Goal: Task Accomplishment & Management: Manage account settings

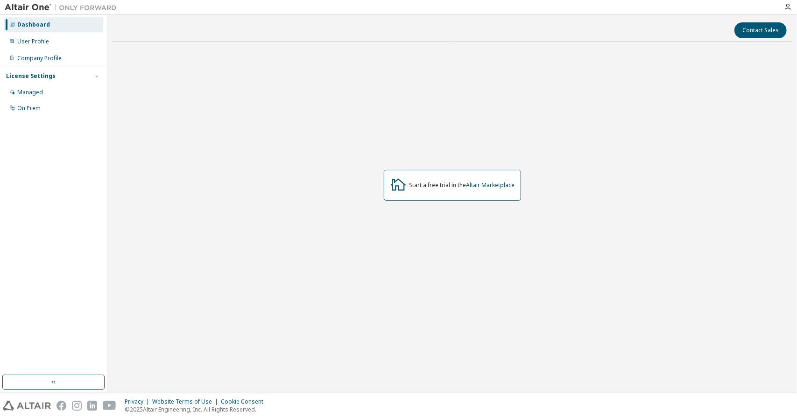
drag, startPoint x: 0, startPoint y: 0, endPoint x: 246, endPoint y: 196, distance: 314.5
click at [247, 196] on div "Start a free trial in the Altair Marketplace" at bounding box center [452, 185] width 680 height 273
click at [39, 43] on div "User Profile" at bounding box center [33, 41] width 32 height 7
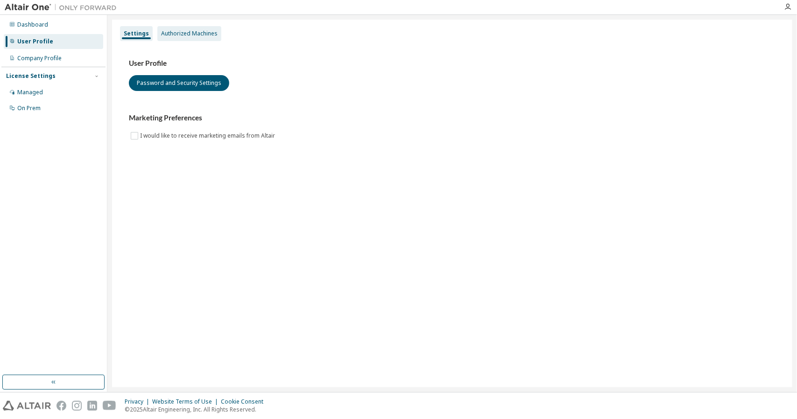
click at [173, 34] on div "Authorized Machines" at bounding box center [189, 33] width 56 height 7
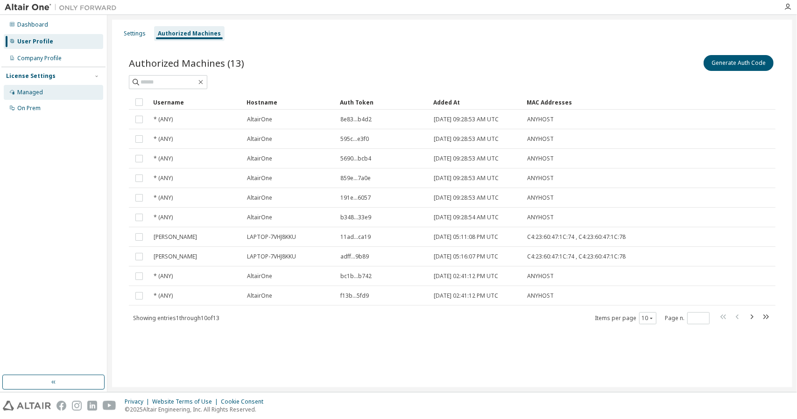
click at [78, 89] on div "Managed" at bounding box center [53, 92] width 99 height 15
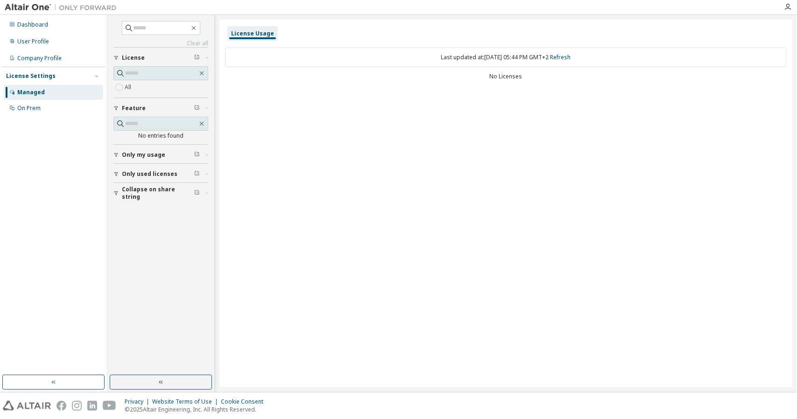
click at [245, 36] on div "License Usage" at bounding box center [252, 33] width 43 height 7
click at [26, 42] on div "User Profile" at bounding box center [33, 41] width 32 height 7
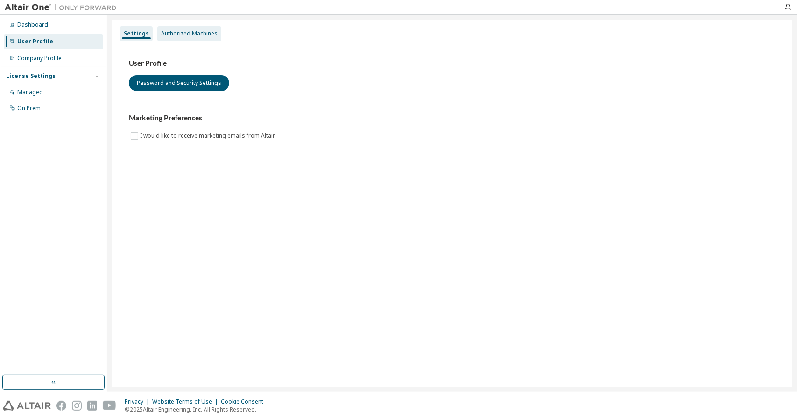
click at [165, 35] on div "Authorized Machines" at bounding box center [189, 33] width 56 height 7
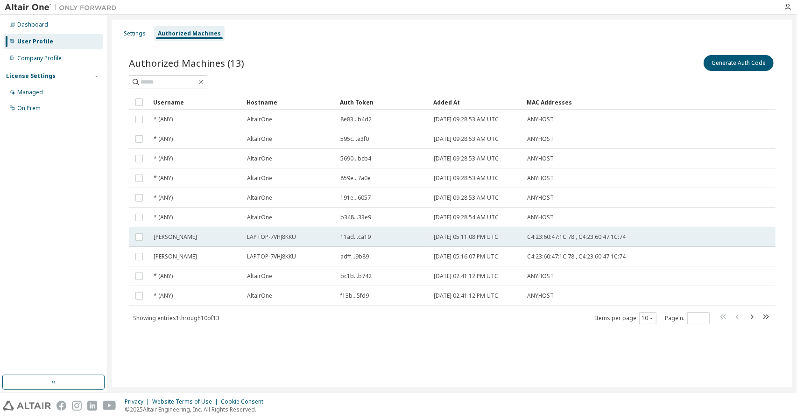
click at [159, 238] on span "Irene" at bounding box center [175, 236] width 43 height 7
click at [160, 238] on span "Irene" at bounding box center [175, 236] width 43 height 7
click at [159, 238] on span "Irene" at bounding box center [175, 236] width 43 height 7
click at [269, 234] on span "LAPTOP-7VHJ8KKU" at bounding box center [271, 236] width 49 height 7
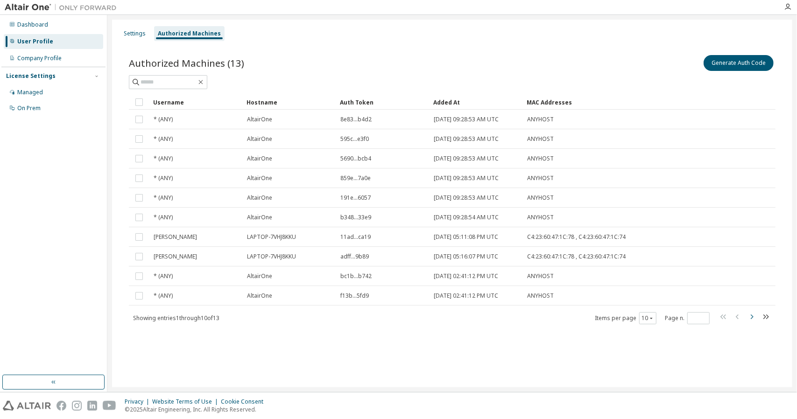
click at [750, 316] on icon "button" at bounding box center [751, 316] width 11 height 11
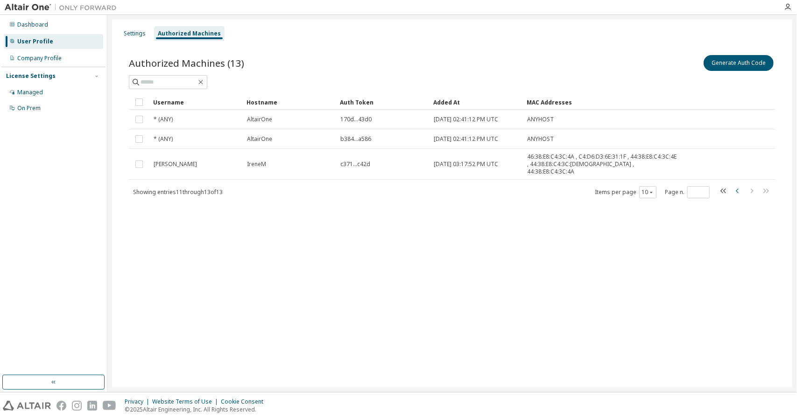
click at [736, 189] on icon "button" at bounding box center [736, 191] width 3 height 5
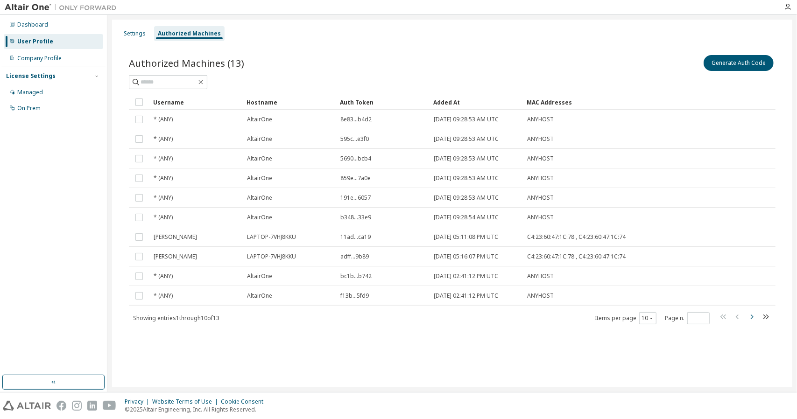
click at [749, 316] on icon "button" at bounding box center [751, 316] width 11 height 11
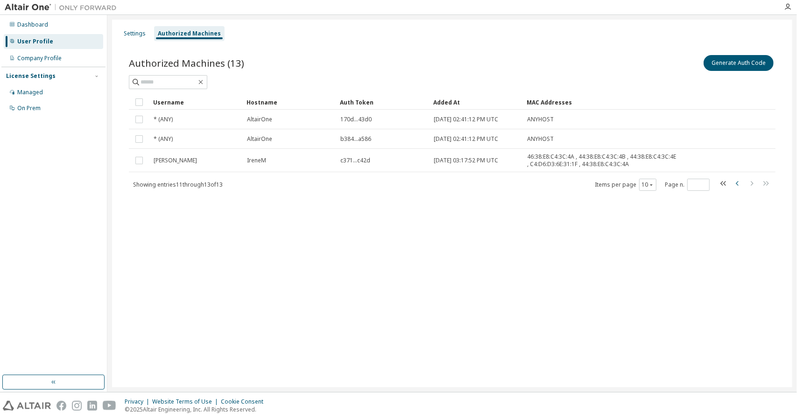
click at [737, 186] on icon "button" at bounding box center [737, 183] width 11 height 11
type input "*"
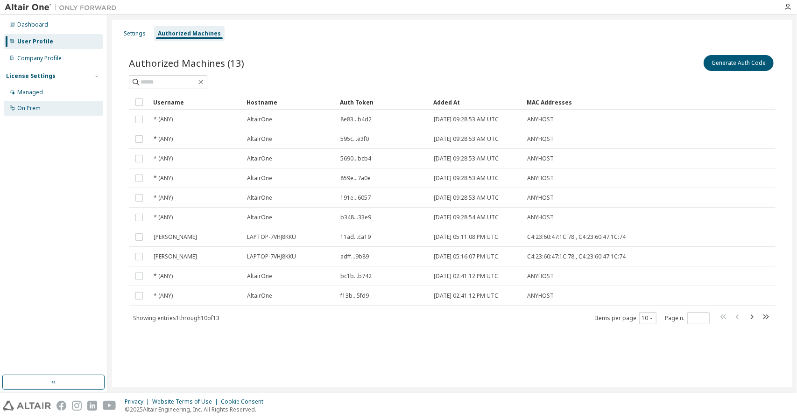
click at [63, 105] on div "On Prem" at bounding box center [53, 108] width 99 height 15
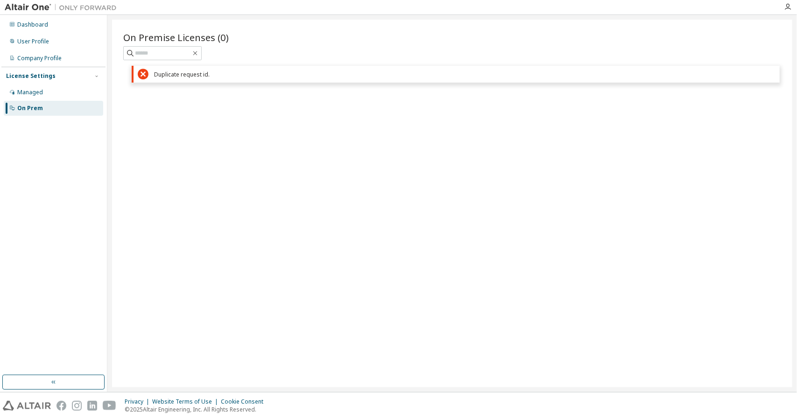
click at [162, 157] on div "On Premise Licenses (0) Clear Load Save Save As Field Operator Value Select fil…" at bounding box center [452, 204] width 680 height 368
click at [168, 77] on div "Duplicate request id." at bounding box center [464, 74] width 621 height 7
click at [23, 96] on div "Managed" at bounding box center [53, 92] width 99 height 15
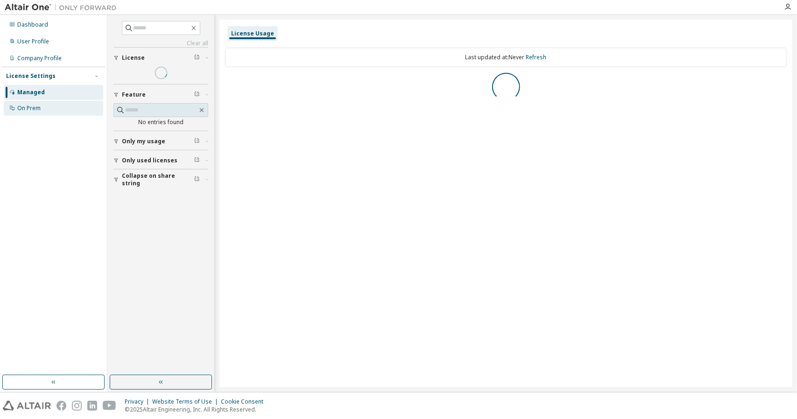
click at [33, 106] on div "On Prem" at bounding box center [28, 108] width 23 height 7
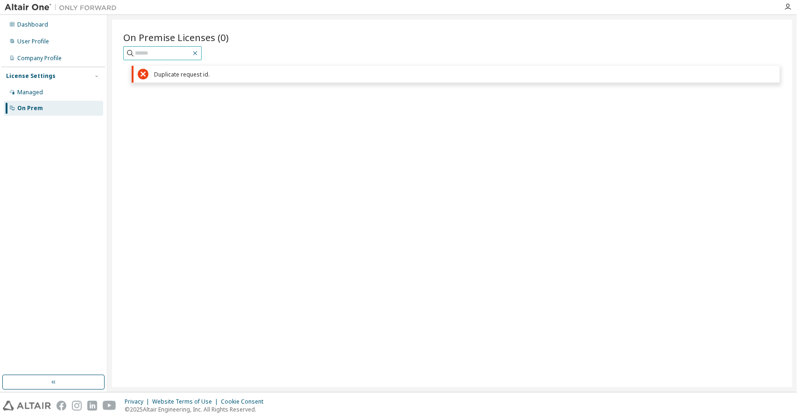
click at [199, 54] on icon "button" at bounding box center [194, 52] width 7 height 7
click at [69, 110] on div "On Prem" at bounding box center [53, 108] width 99 height 15
click at [62, 96] on div "Managed" at bounding box center [53, 92] width 99 height 15
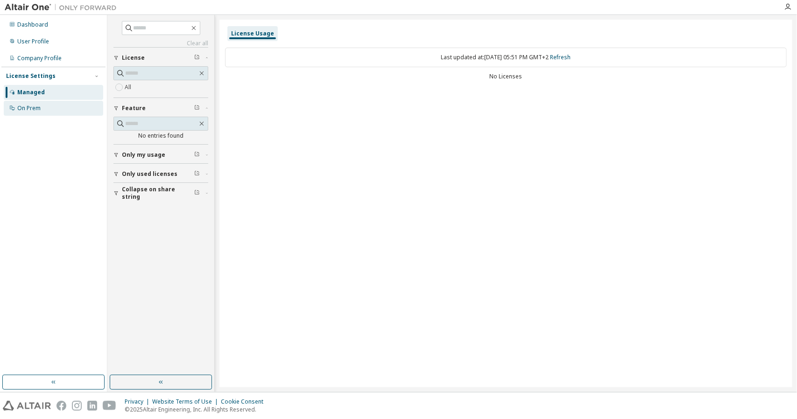
click at [59, 110] on div "On Prem" at bounding box center [53, 108] width 99 height 15
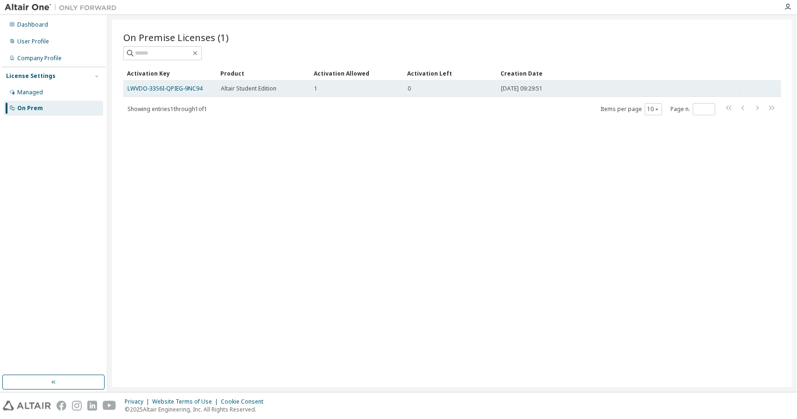
click at [235, 89] on span "Altair Student Edition" at bounding box center [249, 88] width 56 height 7
click at [199, 91] on link "LWVDO-33S6I-QPIEG-9NC94" at bounding box center [164, 88] width 75 height 8
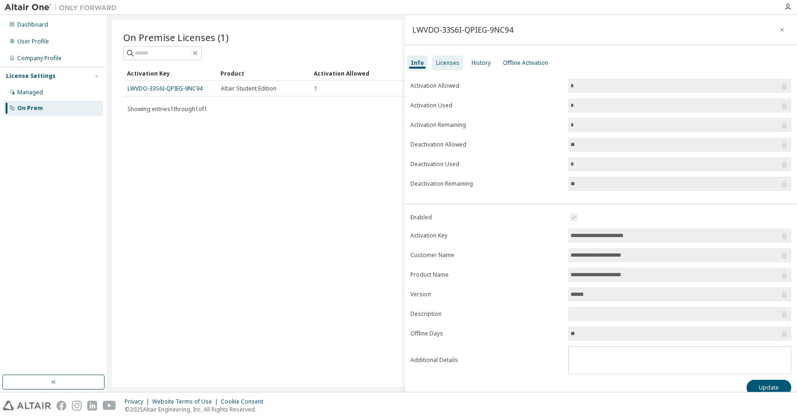
click at [452, 63] on div "Licenses" at bounding box center [447, 62] width 23 height 7
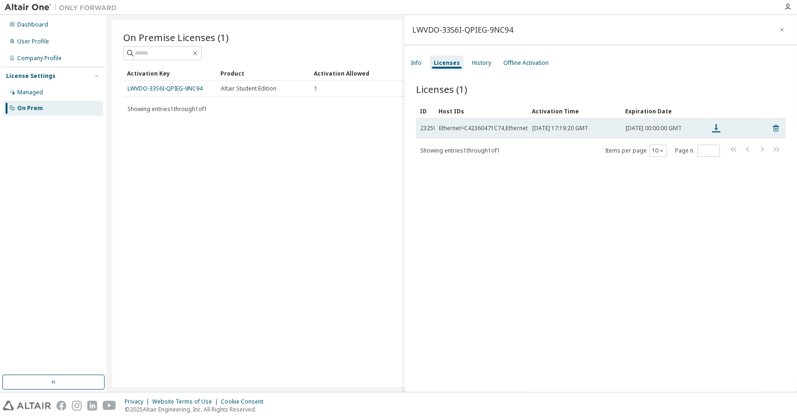
click at [716, 128] on icon at bounding box center [716, 128] width 8 height 8
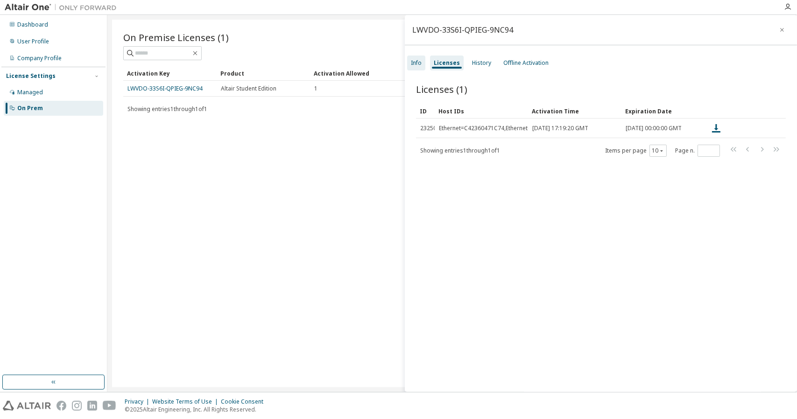
click at [419, 67] on div "Info" at bounding box center [416, 63] width 18 height 15
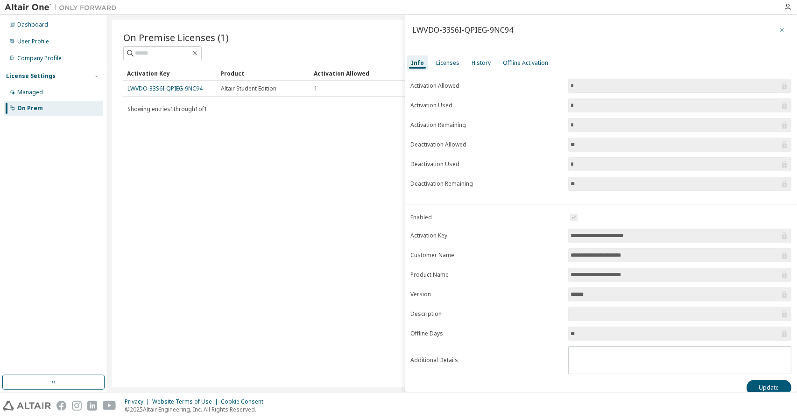
click at [774, 29] on button "button" at bounding box center [781, 29] width 15 height 15
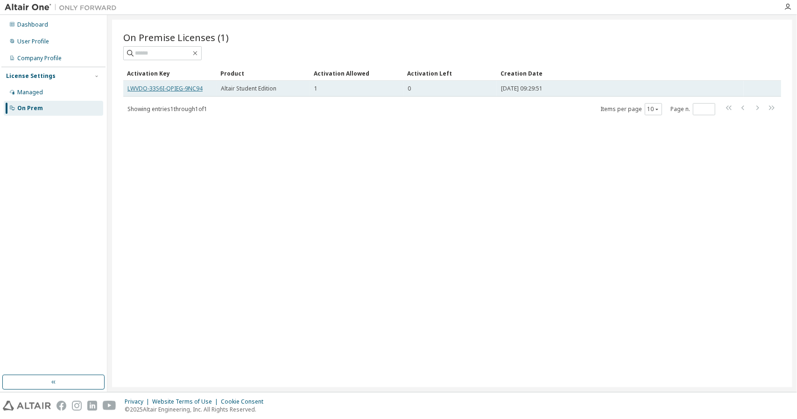
click at [194, 91] on link "LWVDO-33S6I-QPIEG-9NC94" at bounding box center [164, 88] width 75 height 8
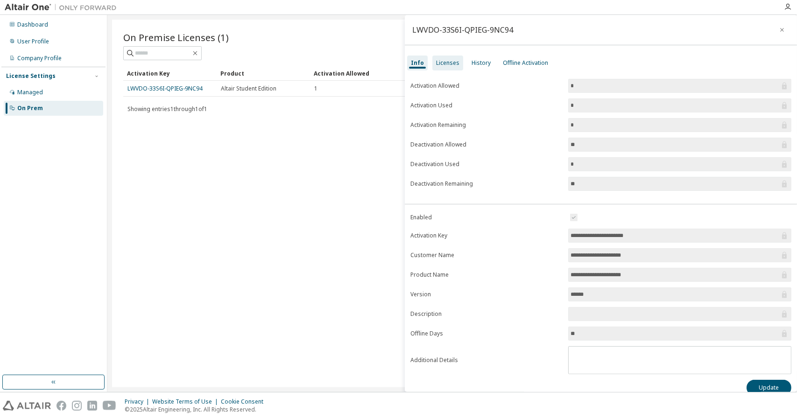
click at [444, 66] on div "Licenses" at bounding box center [447, 62] width 23 height 7
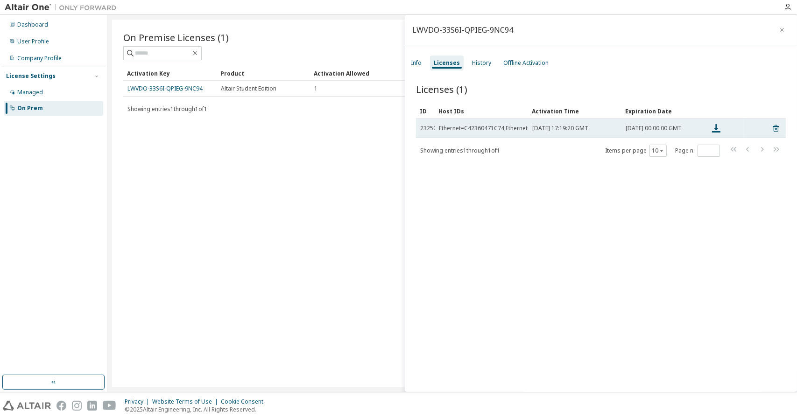
click at [503, 124] on td "Ethernet=C42360471C74,Ethernet=C42360471C78" at bounding box center [480, 129] width 93 height 20
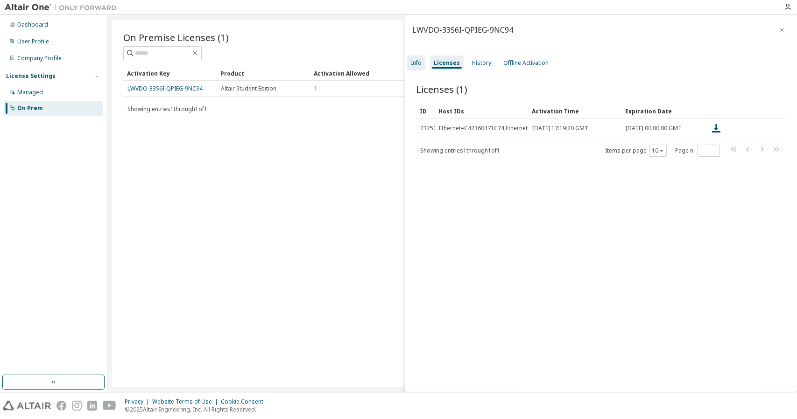
click at [414, 67] on div "Info" at bounding box center [416, 63] width 18 height 15
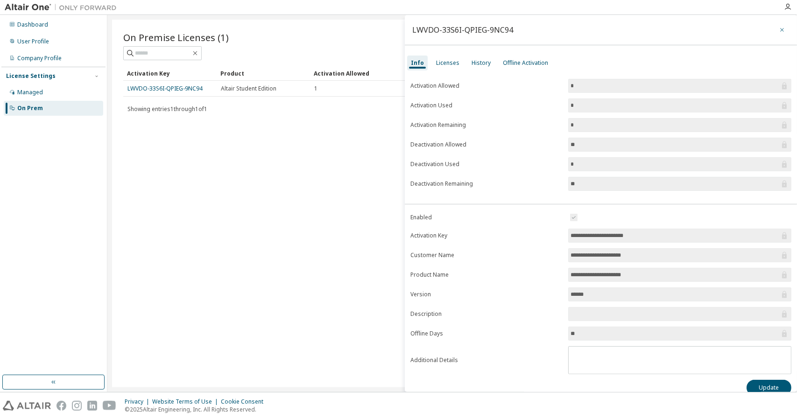
click at [780, 29] on icon "button" at bounding box center [782, 30] width 4 height 4
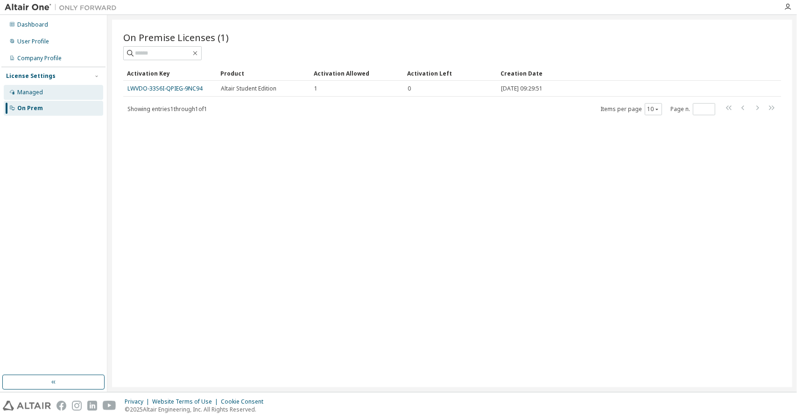
click at [81, 94] on div "Managed" at bounding box center [53, 92] width 99 height 15
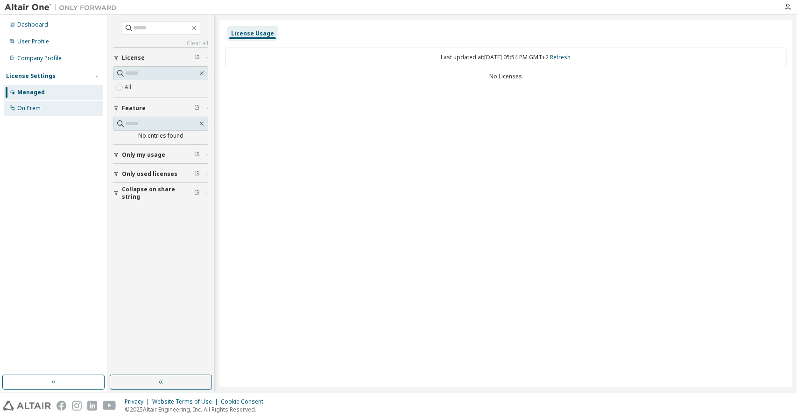
click at [34, 112] on div "On Prem" at bounding box center [53, 108] width 99 height 15
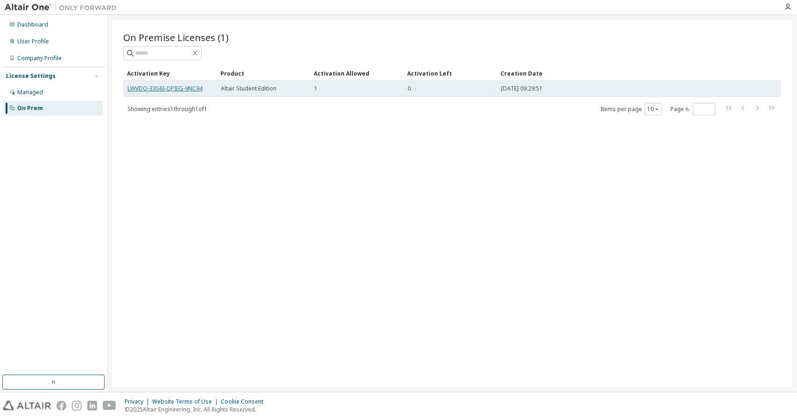
click at [164, 91] on link "LWVDO-33S6I-QPIEG-9NC94" at bounding box center [164, 88] width 75 height 8
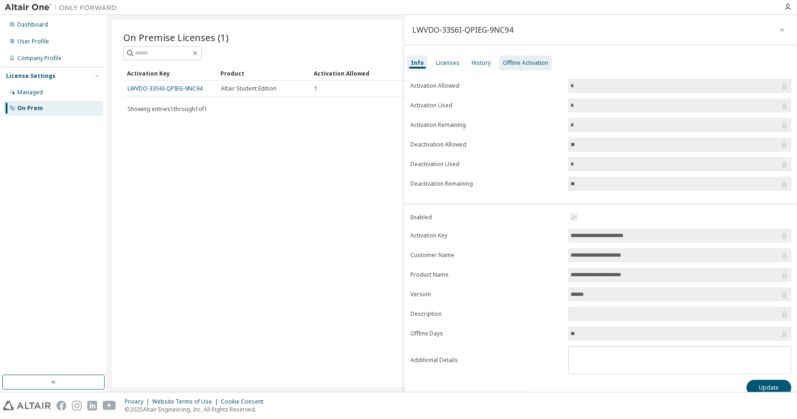
click at [507, 65] on div "Offline Activation" at bounding box center [525, 62] width 45 height 7
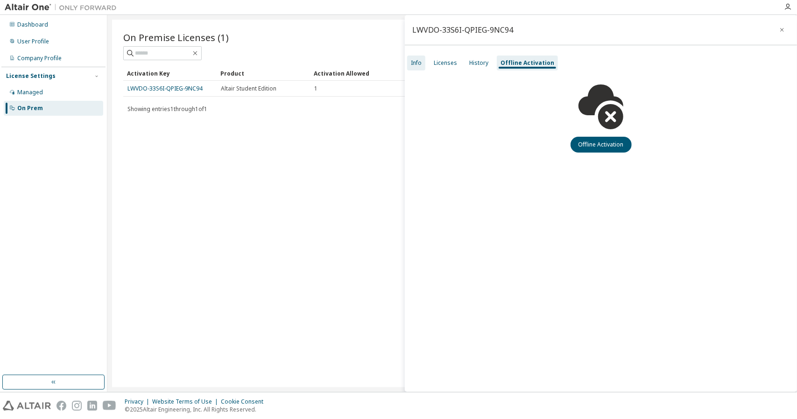
click at [417, 66] on div "Info" at bounding box center [416, 62] width 11 height 7
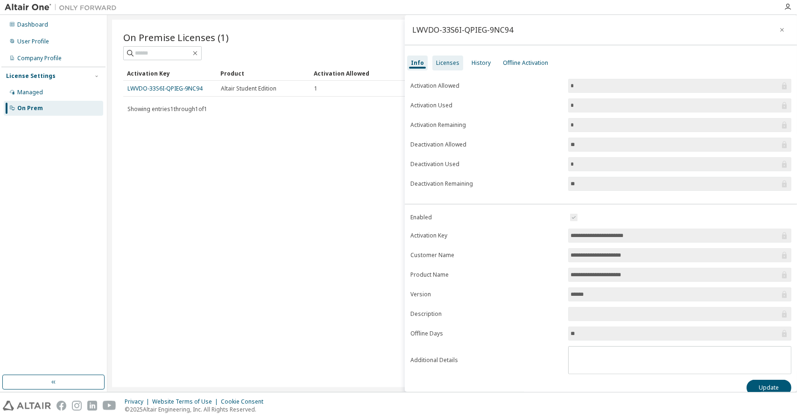
click at [433, 62] on div "Licenses" at bounding box center [447, 63] width 31 height 15
